Goal: Entertainment & Leisure: Consume media (video, audio)

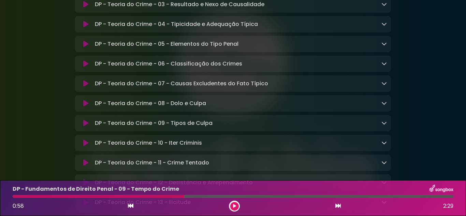
scroll to position [170, 0]
click at [254, 32] on div "DP - Teoria do Crime - 04 - Tipicidade e Adequação Típica Loading Track..." at bounding box center [233, 24] width 316 height 16
drag, startPoint x: 187, startPoint y: 162, endPoint x: 196, endPoint y: 215, distance: 53.8
click at [233, 206] on button at bounding box center [234, 206] width 9 height 9
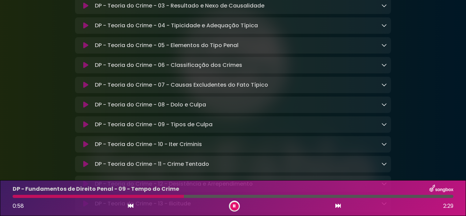
scroll to position [4360, 0]
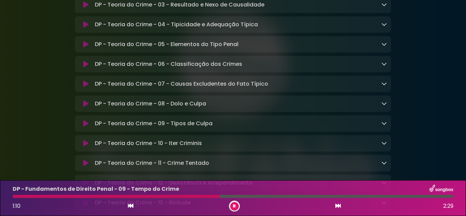
drag, startPoint x: 232, startPoint y: 203, endPoint x: 236, endPoint y: 203, distance: 4.1
click at [233, 203] on button at bounding box center [234, 206] width 9 height 9
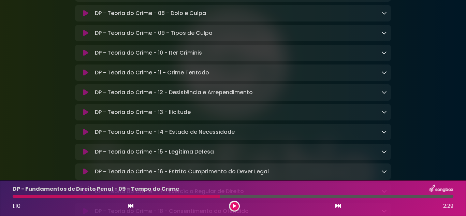
scroll to position [4462, 0]
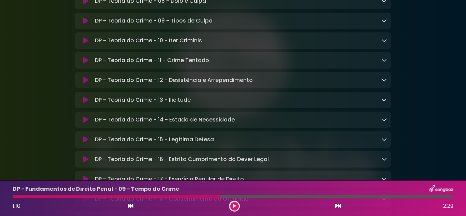
click at [82, 4] on button at bounding box center [85, 1] width 13 height 7
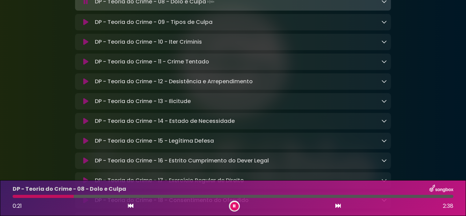
click at [385, 4] on icon at bounding box center [383, 1] width 5 height 5
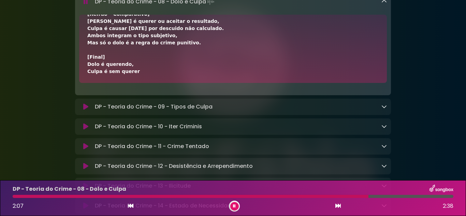
scroll to position [141, 0]
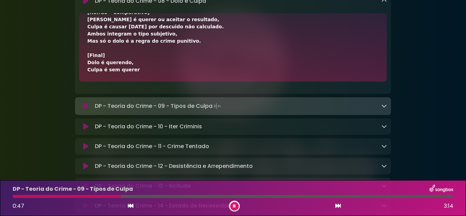
click at [387, 5] on div "DP - Teoria do Crime - 08 - Dolo e Culpa Loading Track..." at bounding box center [233, 1] width 316 height 8
click at [383, 3] on icon at bounding box center [383, 0] width 5 height 5
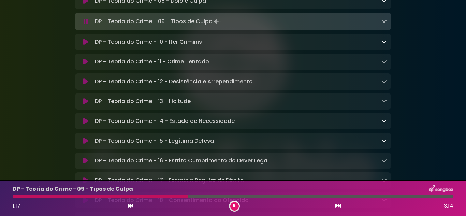
click at [380, 26] on div "DP - Teoria do Crime - 09 - Tipos de Culpa Loading Track..." at bounding box center [239, 22] width 294 height 10
click at [388, 26] on div "DP - Teoria do Crime - 09 - Tipos de Culpa Loading Track..." at bounding box center [233, 22] width 316 height 10
click at [381, 26] on div "DP - Teoria do Crime - 09 - Tipos de Culpa Loading Track..." at bounding box center [239, 22] width 294 height 10
click at [387, 26] on div "DP - Teoria do Crime - 09 - Tipos de Culpa Loading Track..." at bounding box center [233, 22] width 316 height 10
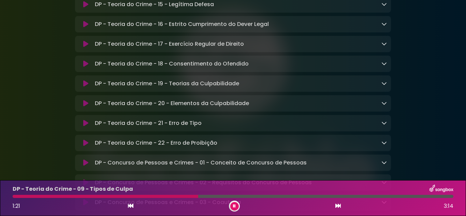
scroll to position [4632, 0]
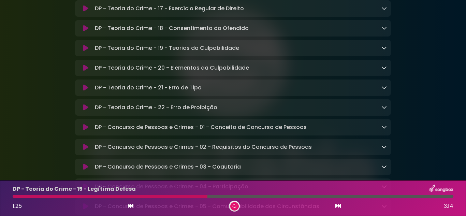
scroll to position [4631, 0]
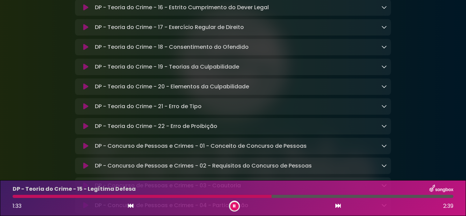
scroll to position [136, 0]
drag, startPoint x: 456, startPoint y: 101, endPoint x: 445, endPoint y: 56, distance: 45.9
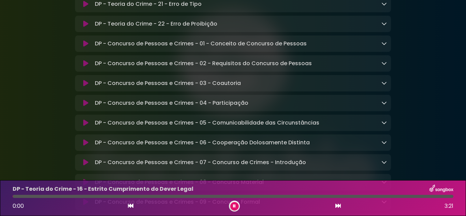
scroll to position [4803, 0]
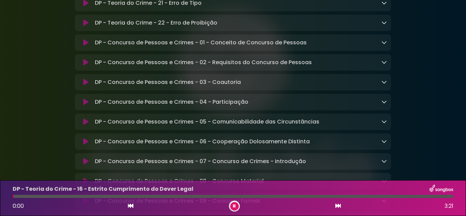
click at [385, 5] on icon at bounding box center [383, 2] width 5 height 5
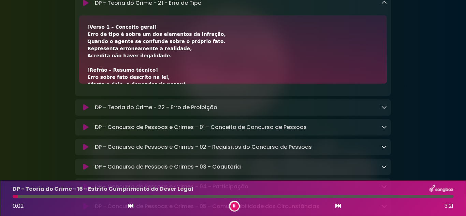
click at [84, 6] on icon at bounding box center [85, 3] width 5 height 7
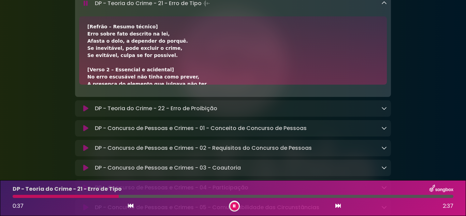
scroll to position [34, 0]
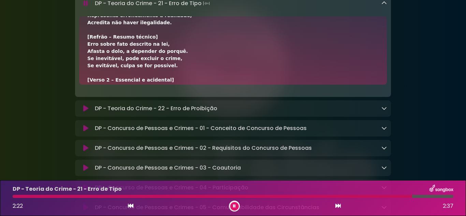
click at [228, 205] on div "2:22 2:37" at bounding box center [233, 205] width 449 height 11
click at [235, 205] on icon at bounding box center [233, 206] width 3 height 4
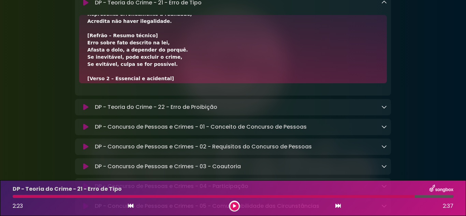
click at [235, 202] on button at bounding box center [234, 206] width 9 height 9
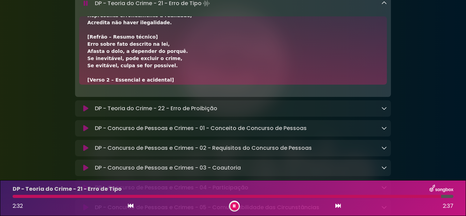
drag, startPoint x: 273, startPoint y: 56, endPoint x: 246, endPoint y: 53, distance: 27.1
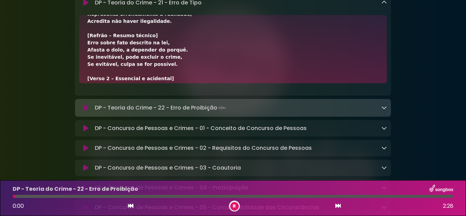
scroll to position [68, 0]
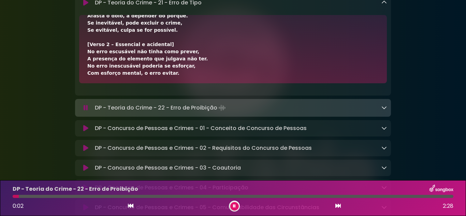
click at [233, 207] on icon at bounding box center [234, 206] width 3 height 4
